Goal: Transaction & Acquisition: Book appointment/travel/reservation

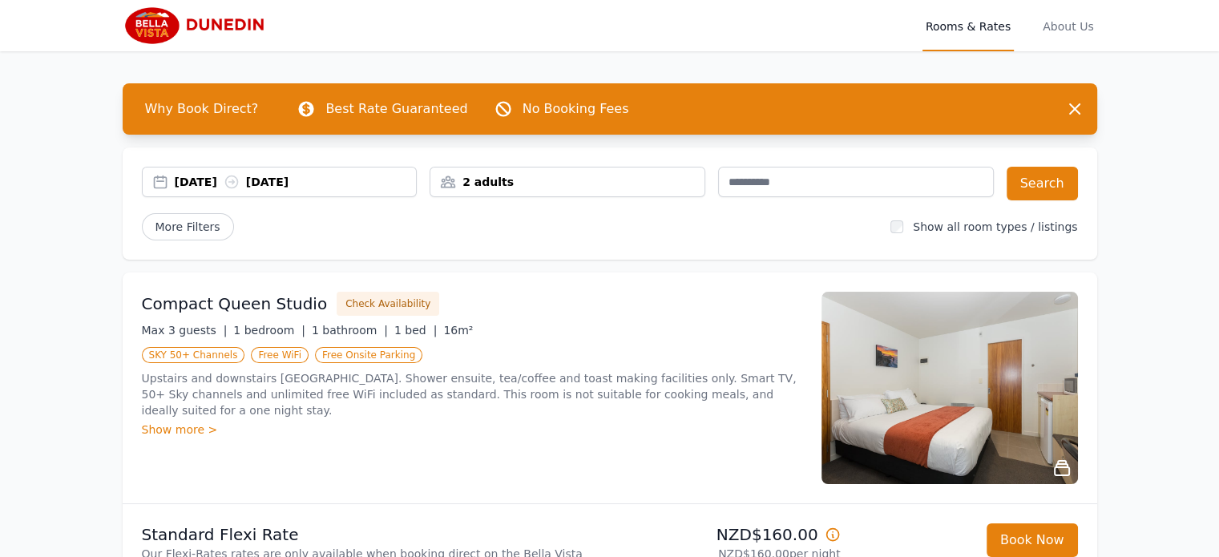
click at [147, 28] on img at bounding box center [200, 25] width 155 height 38
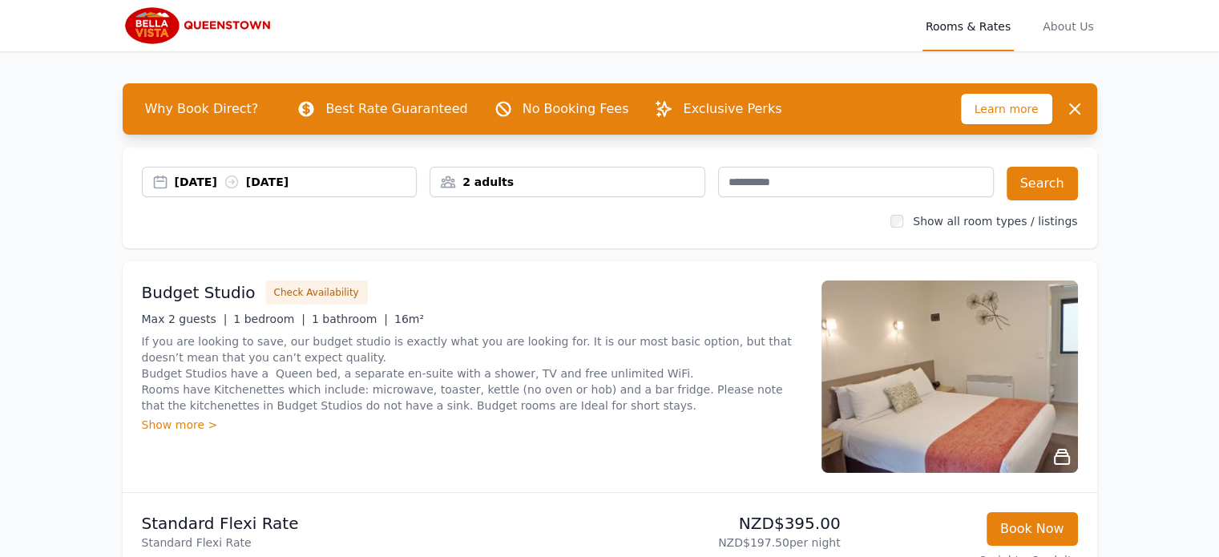
click at [581, 179] on div "2 adults" at bounding box center [568, 182] width 274 height 16
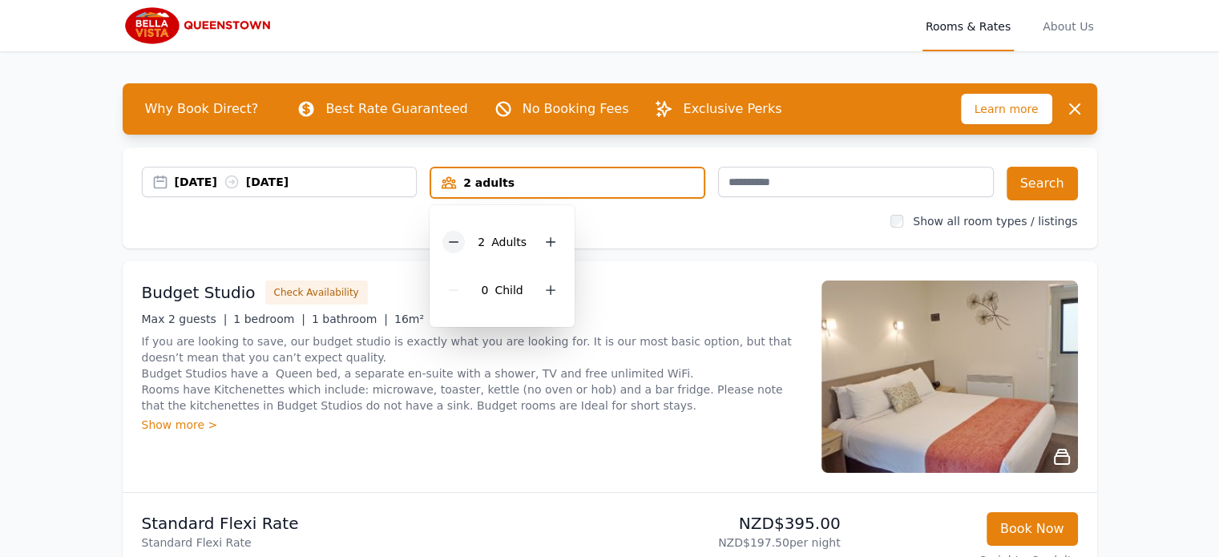
click at [456, 242] on icon at bounding box center [453, 242] width 13 height 13
click at [1045, 187] on button "Search" at bounding box center [1042, 184] width 71 height 34
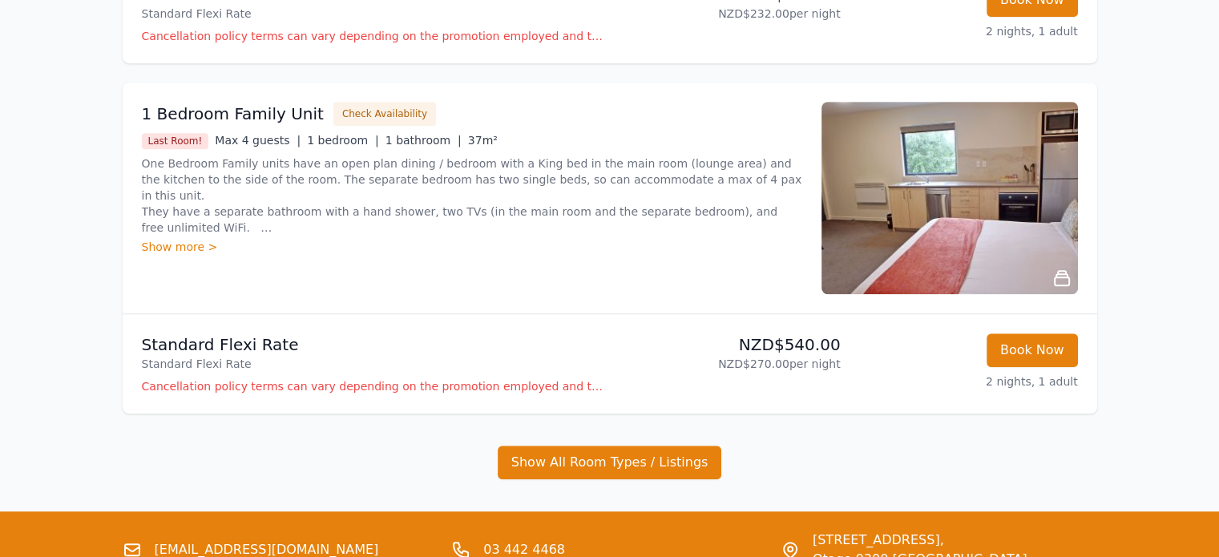
scroll to position [1283, 0]
